Goal: Transaction & Acquisition: Download file/media

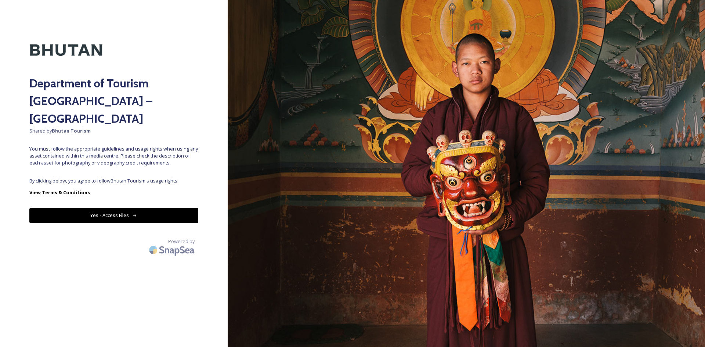
click at [132, 208] on button "Yes - Access Files" at bounding box center [113, 215] width 169 height 15
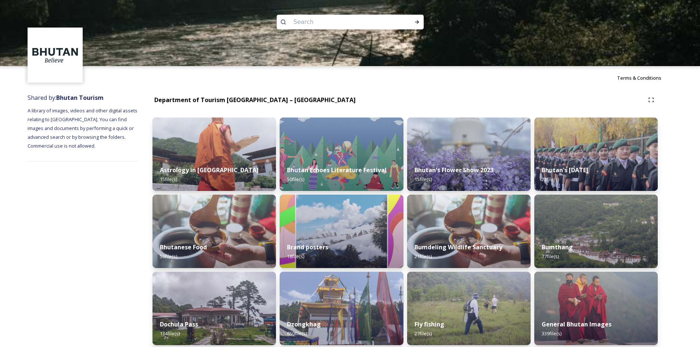
click at [328, 22] on input at bounding box center [340, 22] width 101 height 16
paste input "[PERSON_NAME] Hike in [GEOGRAPHIC_DATA]"
type input "[PERSON_NAME] Hike in [GEOGRAPHIC_DATA]"
click at [415, 22] on icon at bounding box center [417, 22] width 6 height 6
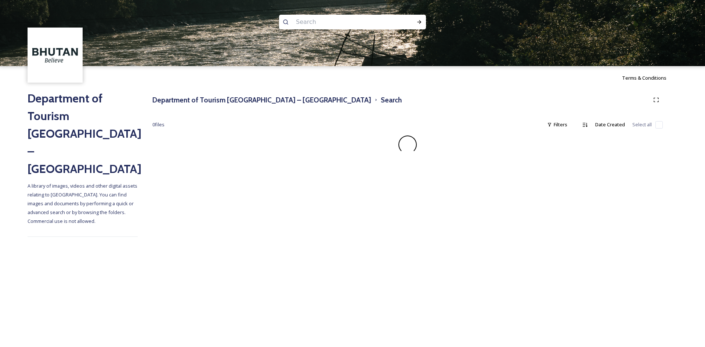
click at [311, 21] on input at bounding box center [342, 22] width 101 height 16
paste input "[PERSON_NAME] Hike in [GEOGRAPHIC_DATA]"
click at [330, 24] on input "[PERSON_NAME] Hike in [GEOGRAPHIC_DATA]" at bounding box center [342, 22] width 101 height 16
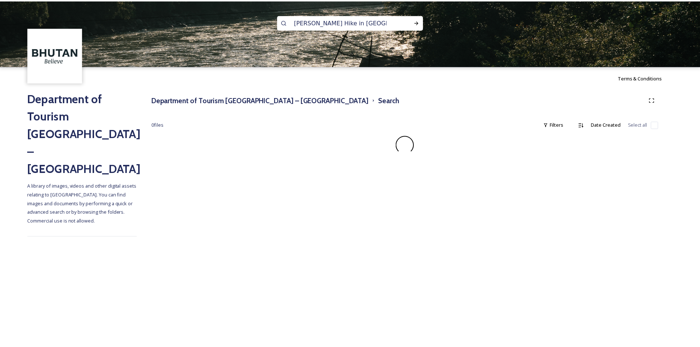
scroll to position [1, 0]
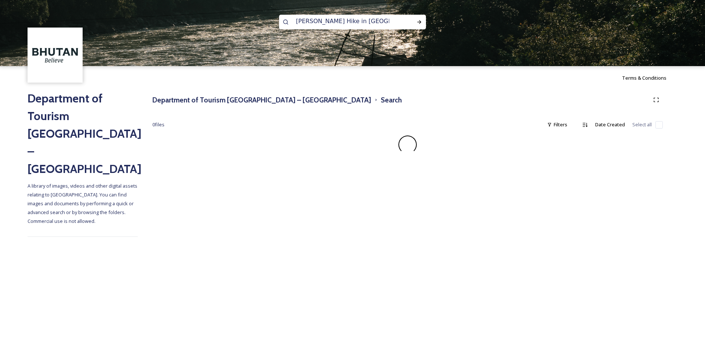
drag, startPoint x: 380, startPoint y: 23, endPoint x: 324, endPoint y: 26, distance: 55.9
click at [324, 26] on input "[PERSON_NAME] Hike in [GEOGRAPHIC_DATA]" at bounding box center [342, 21] width 101 height 16
type input "[PERSON_NAME]"
click at [419, 21] on icon at bounding box center [420, 22] width 6 height 6
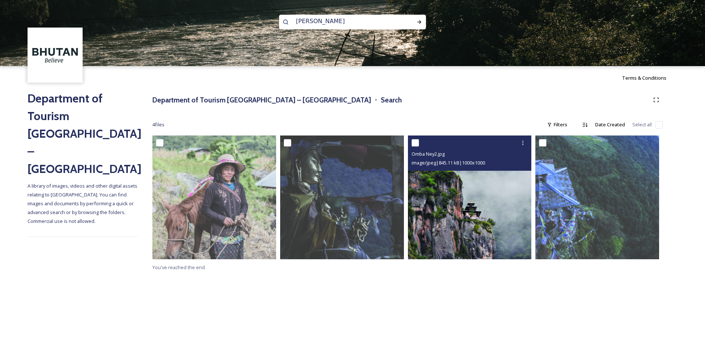
click at [490, 212] on img at bounding box center [470, 198] width 124 height 124
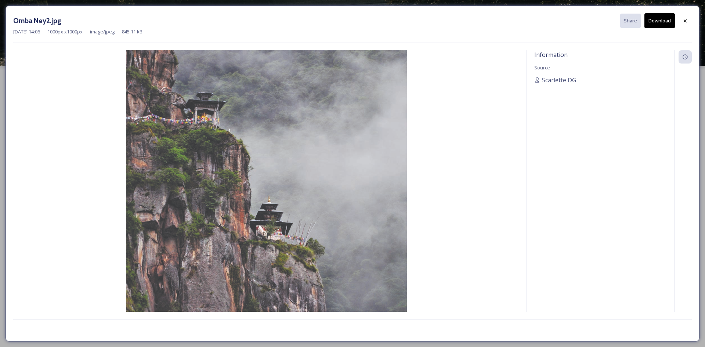
click at [661, 25] on button "Download" at bounding box center [660, 20] width 30 height 15
click at [680, 21] on div at bounding box center [685, 20] width 13 height 13
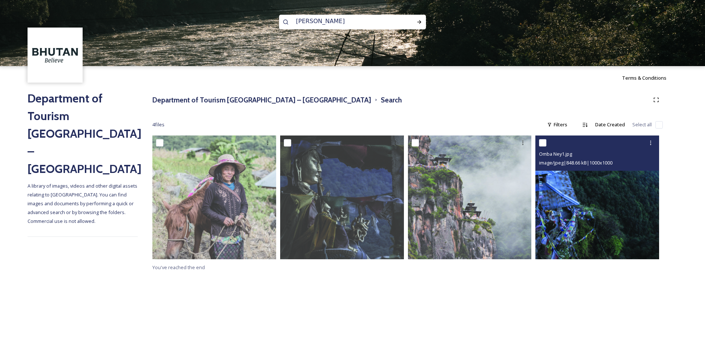
click at [596, 210] on img at bounding box center [598, 198] width 124 height 124
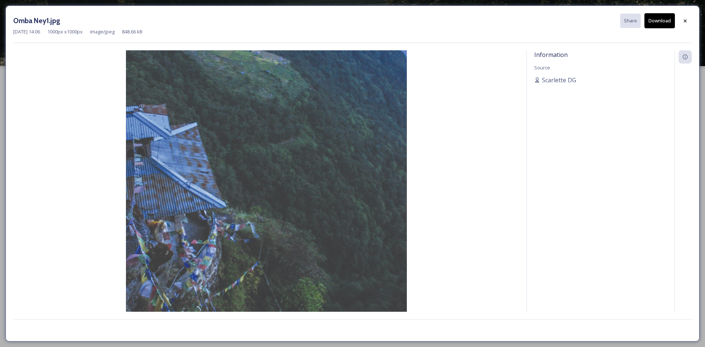
click at [660, 23] on button "Download" at bounding box center [660, 20] width 30 height 15
click at [683, 21] on icon at bounding box center [686, 21] width 6 height 6
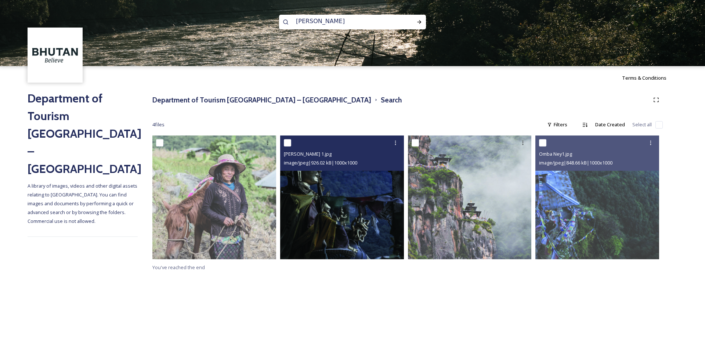
click at [358, 192] on img at bounding box center [342, 198] width 124 height 124
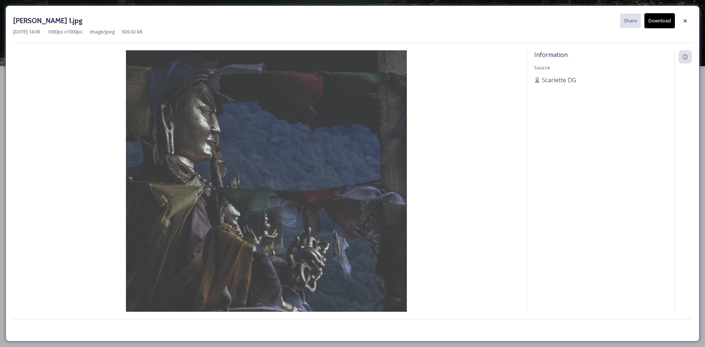
drag, startPoint x: 658, startPoint y: 24, endPoint x: 677, endPoint y: 22, distance: 19.2
click at [658, 24] on button "Download" at bounding box center [660, 20] width 30 height 15
click at [682, 20] on div at bounding box center [685, 20] width 13 height 13
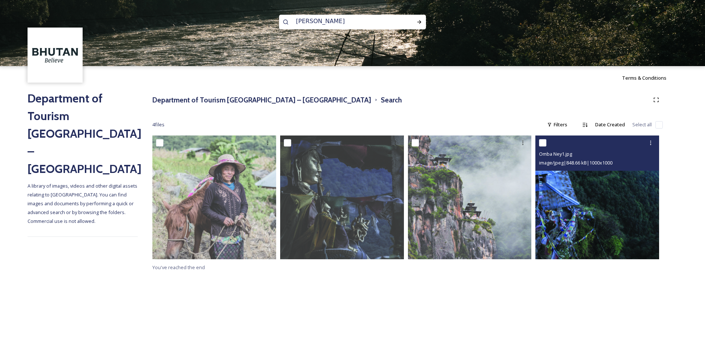
click at [599, 199] on img at bounding box center [598, 198] width 124 height 124
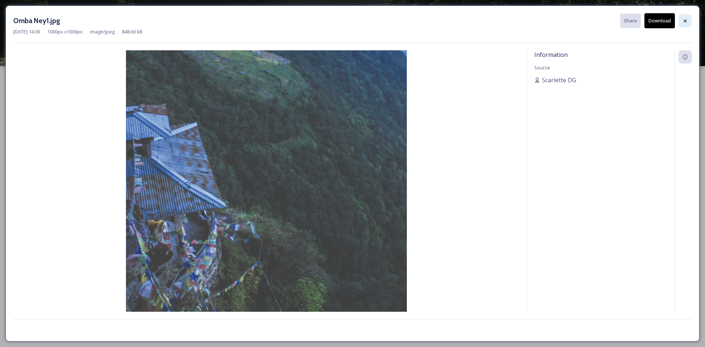
click at [686, 19] on icon at bounding box center [686, 21] width 6 height 6
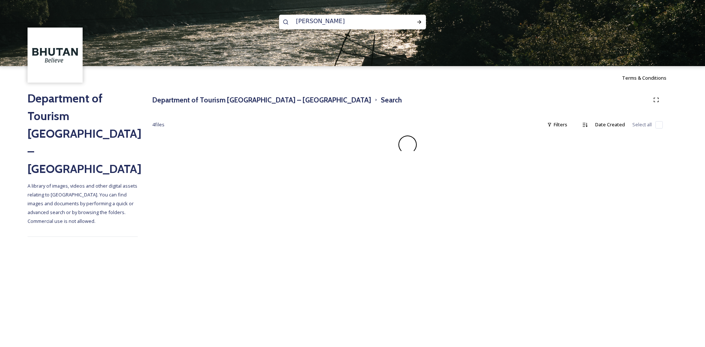
click at [62, 65] on img at bounding box center [55, 55] width 53 height 53
click at [189, 102] on h3 "Department of Tourism [GEOGRAPHIC_DATA] – [GEOGRAPHIC_DATA]" at bounding box center [261, 100] width 219 height 11
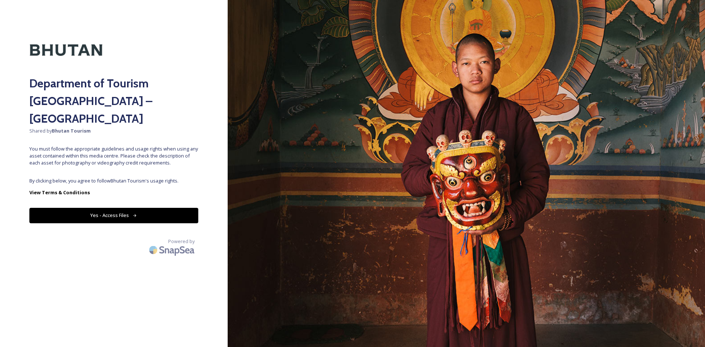
click at [145, 208] on button "Yes - Access Files" at bounding box center [113, 215] width 169 height 15
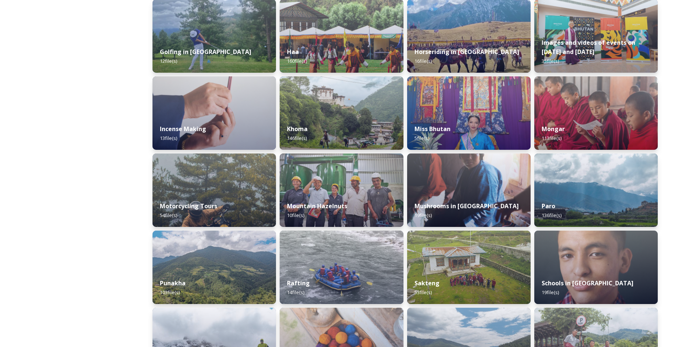
scroll to position [367, 0]
